Goal: Information Seeking & Learning: Learn about a topic

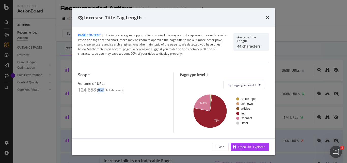
scroll to position [240, 0]
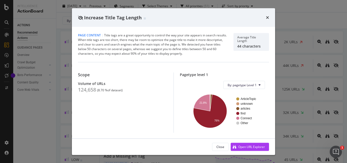
click at [269, 20] on div "times" at bounding box center [267, 17] width 3 height 7
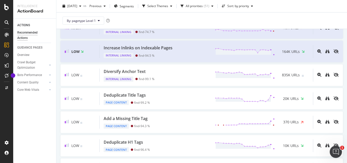
scroll to position [87, 0]
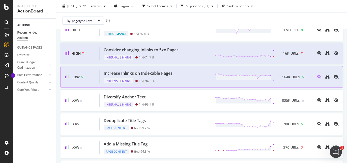
click at [130, 74] on div "Increase Inlinks on Indexable Pages" at bounding box center [138, 73] width 69 height 6
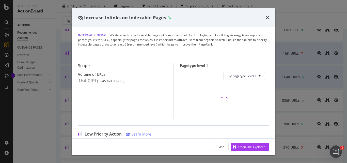
click at [120, 21] on div "Increase Inlinks on Indexable Pages" at bounding box center [173, 17] width 203 height 19
click at [120, 18] on span "Increase Inlinks on Indexable Pages" at bounding box center [125, 17] width 82 height 6
copy div "Increase Inlinks on Indexable Pages"
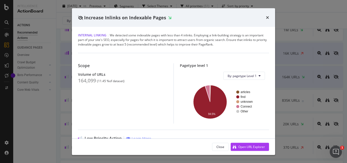
click at [85, 80] on div "164,099" at bounding box center [87, 81] width 18 height 6
copy div "164,099"
drag, startPoint x: 99, startPoint y: 82, endPoint x: 105, endPoint y: 81, distance: 6.4
click at [105, 81] on div "( 11.45 % of dataset )" at bounding box center [110, 81] width 27 height 4
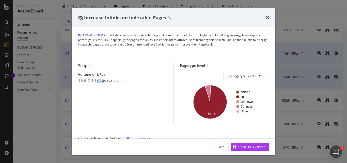
click at [103, 80] on div "( 11.45 % of dataset )" at bounding box center [110, 81] width 27 height 4
drag, startPoint x: 106, startPoint y: 81, endPoint x: 99, endPoint y: 83, distance: 7.0
click at [99, 83] on div "( 11.45 % of dataset )" at bounding box center [110, 81] width 27 height 4
copy div "11.45"
click at [268, 19] on icon "times" at bounding box center [267, 18] width 3 height 4
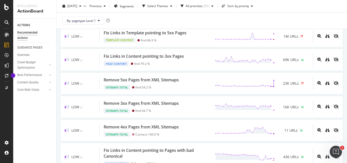
scroll to position [508, 0]
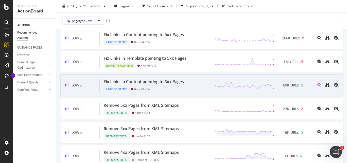
click at [172, 85] on div "Fix Links in Content pointing to 3xx Pages" at bounding box center [144, 82] width 80 height 6
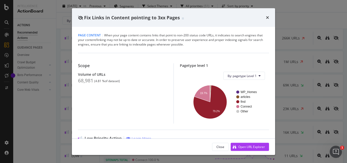
click at [140, 17] on span "Fix Links in Content pointing to 3xx Pages" at bounding box center [132, 17] width 96 height 6
copy span "Fix Links in Content pointing to 3xx Pages"
drag, startPoint x: 78, startPoint y: 81, endPoint x: 96, endPoint y: 79, distance: 17.9
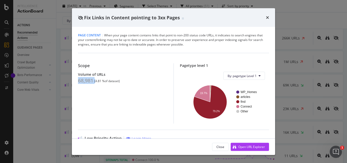
click at [96, 79] on div "68,981 ( 4.81 % of dataset )" at bounding box center [122, 81] width 89 height 6
copy div "68,981 ("
click at [96, 81] on div "( 4.81 % of dataset )" at bounding box center [107, 81] width 26 height 4
drag, startPoint x: 96, startPoint y: 81, endPoint x: 101, endPoint y: 80, distance: 4.4
click at [101, 80] on div "( 4.81 % of dataset )" at bounding box center [107, 81] width 26 height 4
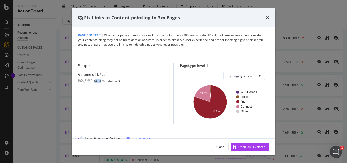
drag, startPoint x: 102, startPoint y: 80, endPoint x: 96, endPoint y: 81, distance: 5.4
click at [96, 81] on div "( 4.81 % of dataset )" at bounding box center [107, 81] width 26 height 4
copy div "4.81"
click at [269, 17] on icon "times" at bounding box center [267, 18] width 3 height 4
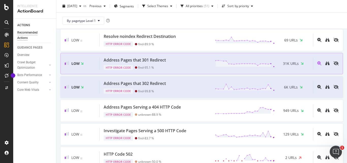
scroll to position [992, 0]
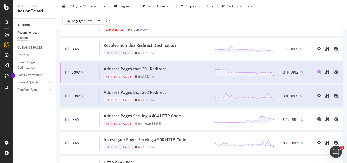
click at [142, 72] on div "Address Pages that 301 Redirect" at bounding box center [135, 69] width 62 height 6
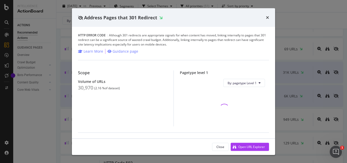
click at [131, 17] on span "Address Pages that 301 Redirect" at bounding box center [120, 17] width 73 height 6
copy div "Address Pages that 301 Redirect"
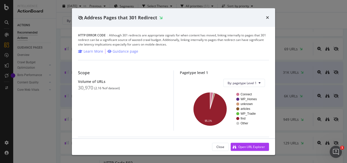
click at [81, 87] on div "30,970" at bounding box center [85, 88] width 15 height 6
drag, startPoint x: 96, startPoint y: 88, endPoint x: 102, endPoint y: 87, distance: 5.9
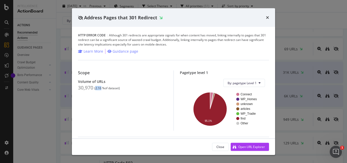
click at [102, 87] on div "( 2.16 % of dataset )" at bounding box center [107, 88] width 26 height 4
copy div "2.16"
click at [134, 18] on span "Address Pages that 301 Redirect" at bounding box center [120, 17] width 73 height 6
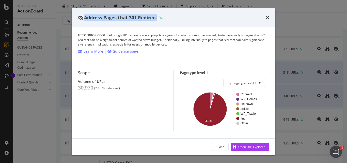
copy div "Address Pages that 301 Redirect"
click at [268, 16] on icon "times" at bounding box center [267, 18] width 3 height 4
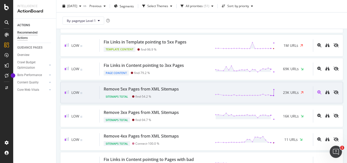
scroll to position [534, 0]
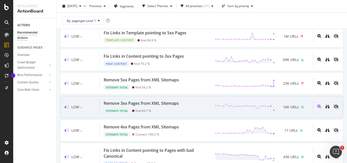
click at [167, 106] on div "Remove 3xx Pages from XML Sitemaps" at bounding box center [141, 103] width 75 height 6
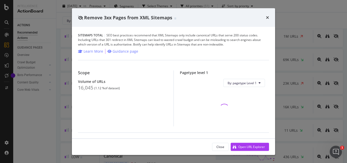
click at [123, 20] on span "Remove 3xx Pages from XML Sitemaps" at bounding box center [128, 17] width 88 height 6
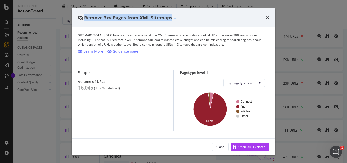
copy span "Remove 3xx Pages from XML Sitemaps"
click at [86, 89] on div "16,045" at bounding box center [85, 88] width 15 height 6
drag, startPoint x: 95, startPoint y: 89, endPoint x: 100, endPoint y: 88, distance: 5.1
click at [100, 88] on div "( 1.12 % of dataset )" at bounding box center [107, 88] width 26 height 4
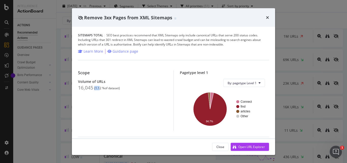
click at [99, 88] on div "( 1.12 % of dataset )" at bounding box center [107, 88] width 26 height 4
drag, startPoint x: 96, startPoint y: 89, endPoint x: 102, endPoint y: 88, distance: 5.6
click at [102, 88] on div "( 1.12 % of dataset )" at bounding box center [107, 88] width 26 height 4
click at [267, 18] on icon "times" at bounding box center [267, 18] width 3 height 4
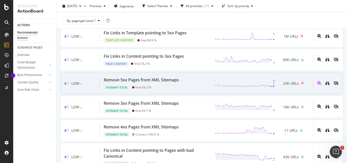
click at [156, 83] on div "Remove 5xx Pages from XML Sitemaps" at bounding box center [141, 80] width 75 height 6
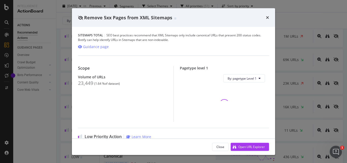
click at [119, 18] on span "Remove 5xx Pages from XML Sitemaps" at bounding box center [128, 17] width 88 height 6
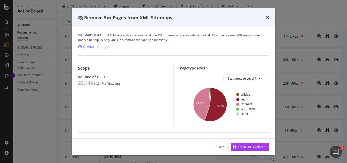
click at [85, 87] on div "Scope Volume of URLs 23,449 ( 1.64 % of dataset )" at bounding box center [126, 96] width 96 height 60
click at [85, 86] on div "23,449" at bounding box center [85, 83] width 15 height 6
click at [85, 85] on div "23,449" at bounding box center [85, 83] width 15 height 6
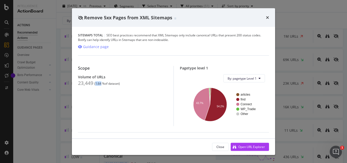
drag, startPoint x: 96, startPoint y: 82, endPoint x: 102, endPoint y: 82, distance: 5.6
click at [102, 82] on div "( 1.64 % of dataset )" at bounding box center [107, 84] width 26 height 4
